Goal: Find specific page/section: Find specific page/section

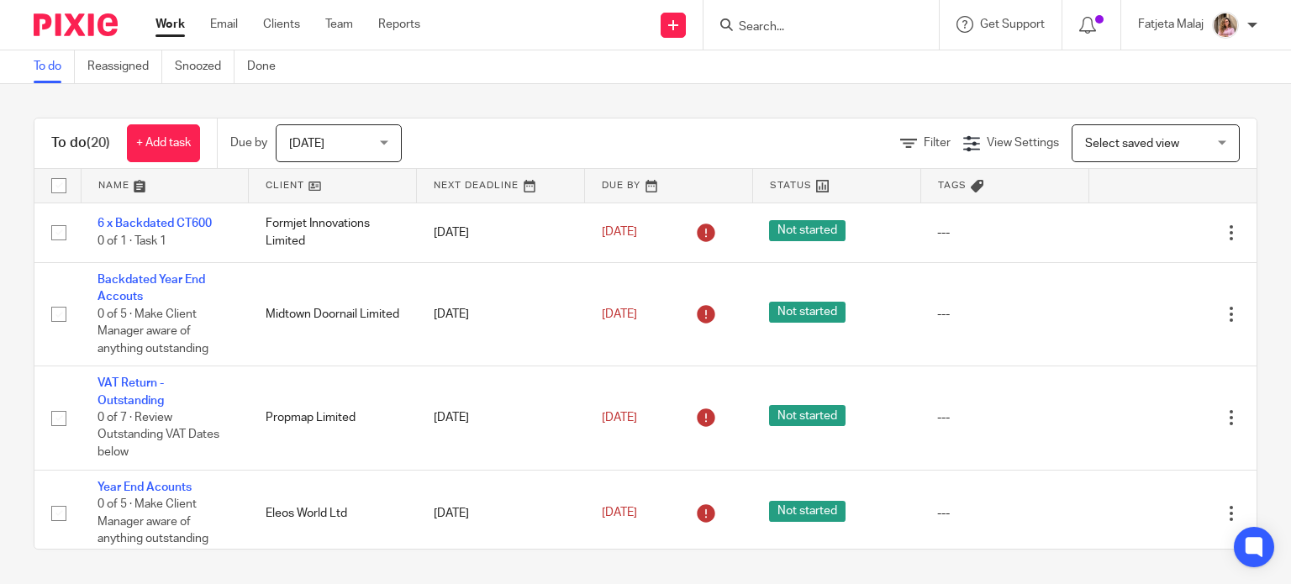
click at [815, 18] on form at bounding box center [826, 24] width 179 height 21
click at [810, 25] on input "Search" at bounding box center [812, 27] width 151 height 15
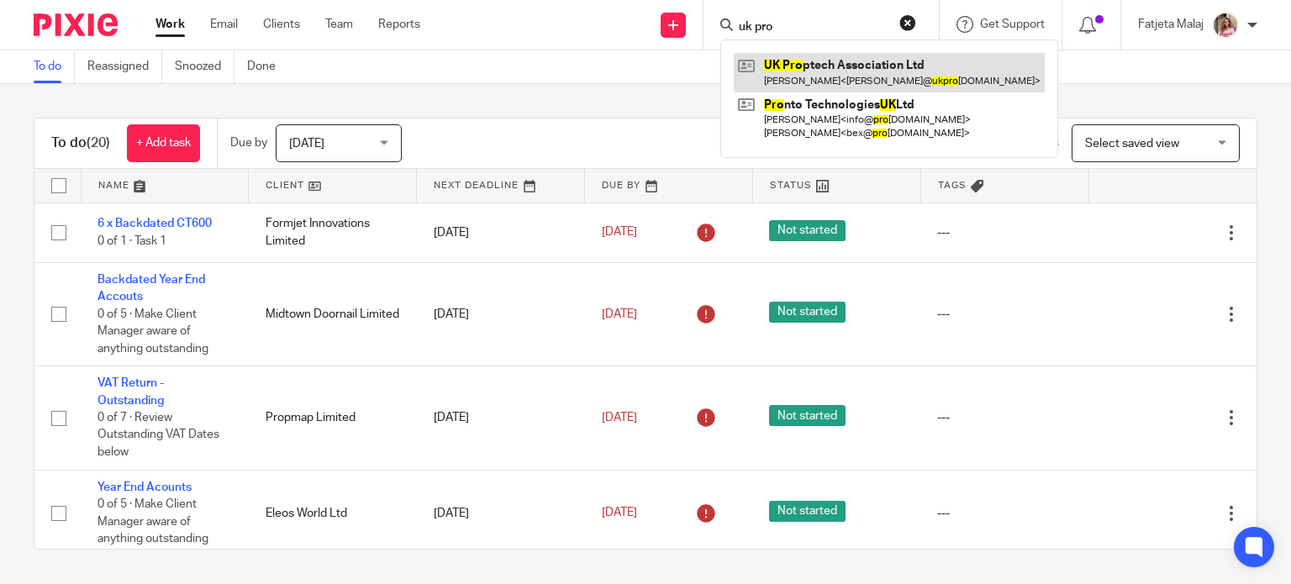
type input "uk pro"
click at [850, 87] on link at bounding box center [889, 72] width 311 height 39
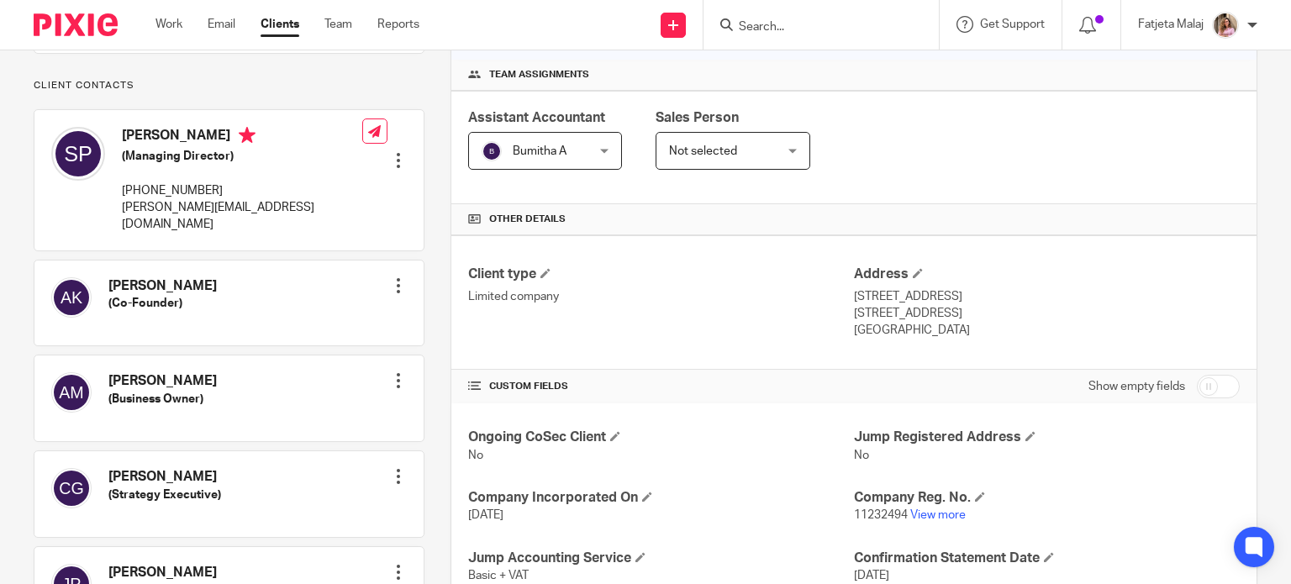
scroll to position [246, 0]
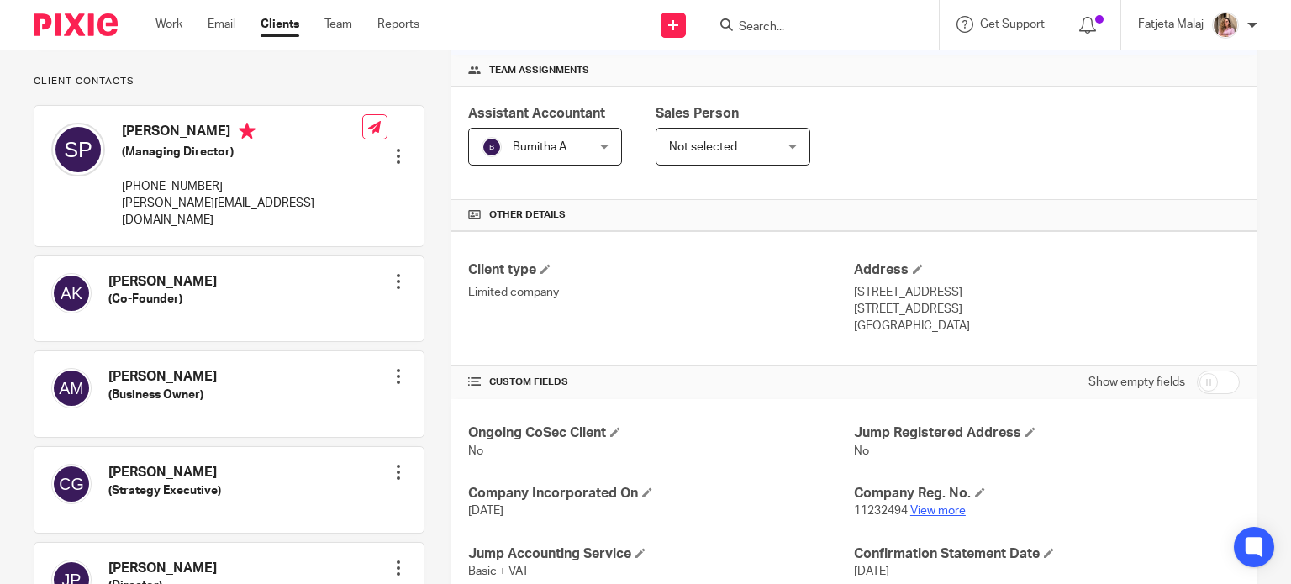
click at [921, 507] on link "View more" at bounding box center [937, 511] width 55 height 12
